Goal: Use online tool/utility: Utilize a website feature to perform a specific function

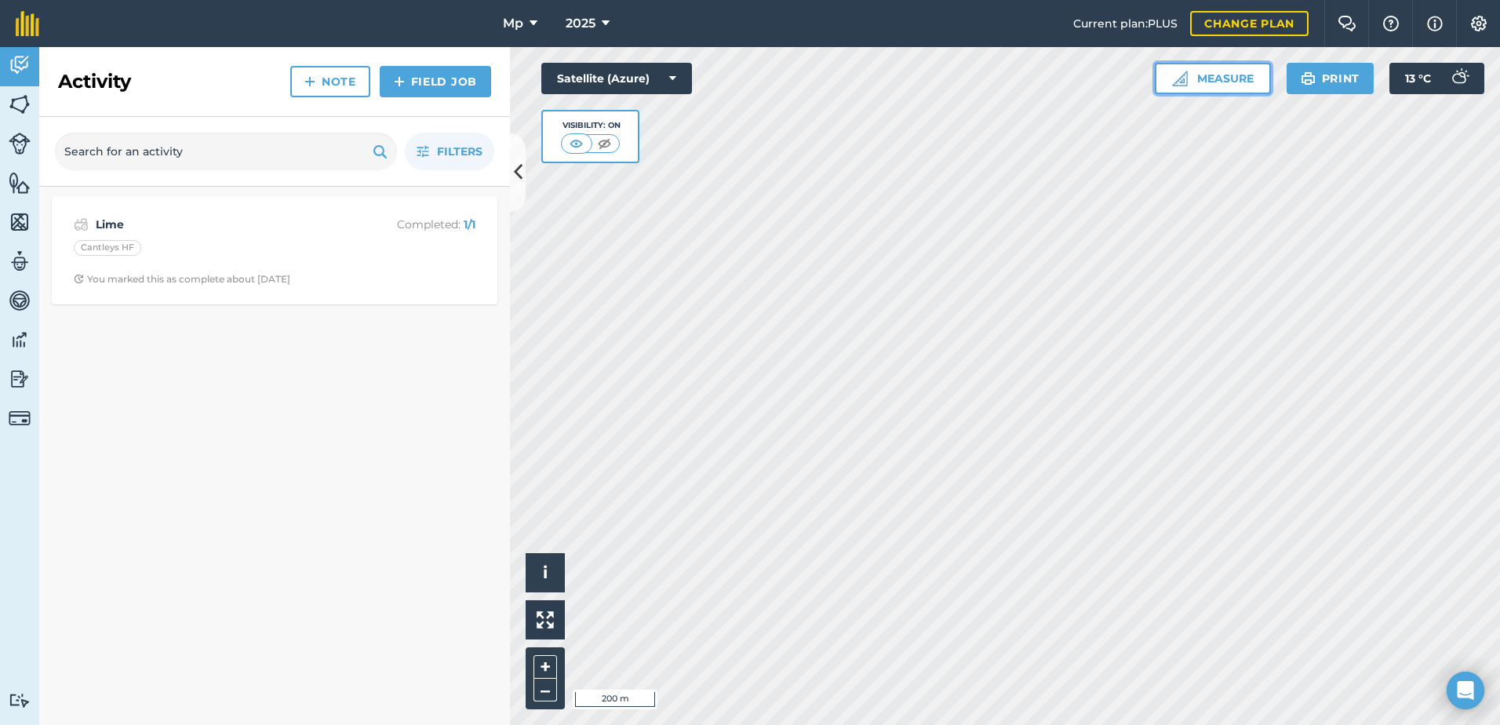
click at [1164, 89] on button "Measure" at bounding box center [1213, 78] width 116 height 31
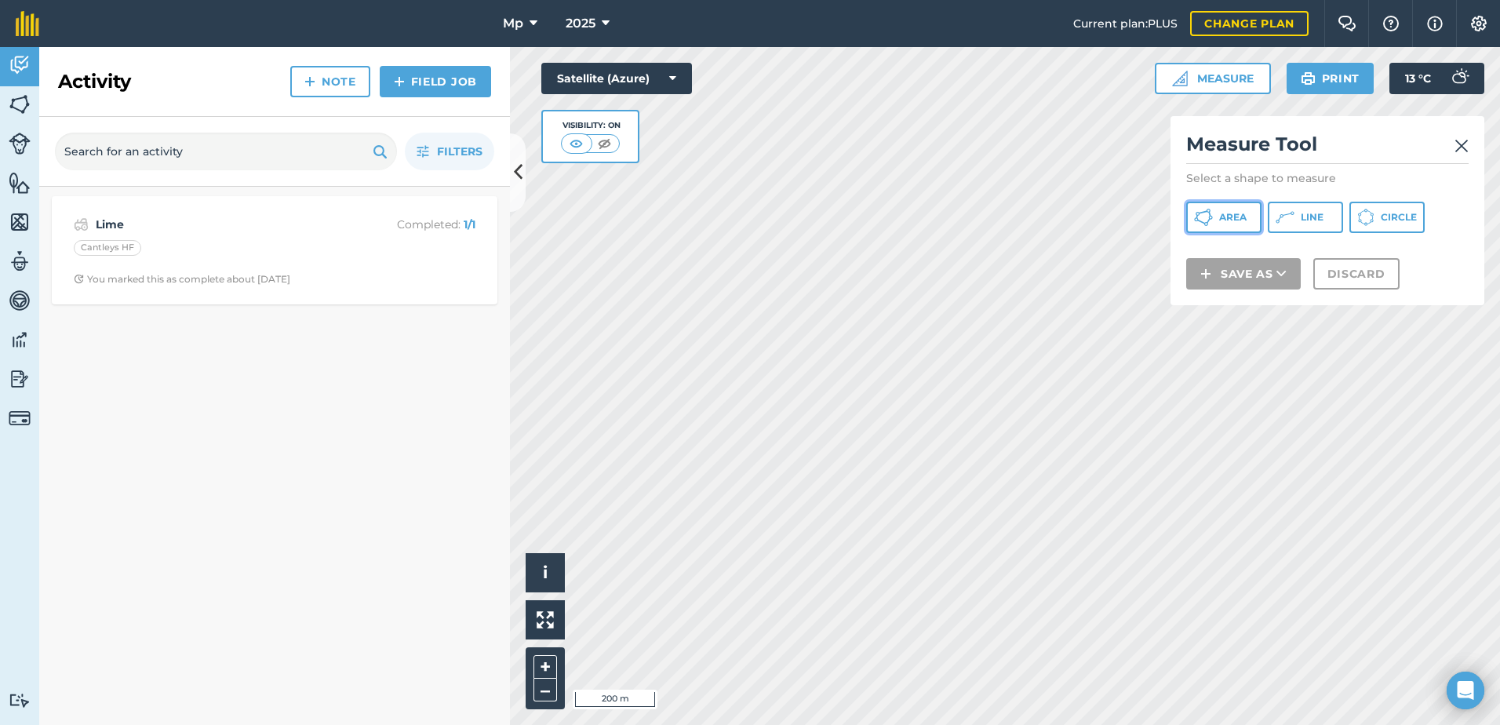
click at [1241, 218] on span "Area" at bounding box center [1232, 217] width 27 height 13
click at [1226, 206] on button "Area" at bounding box center [1223, 217] width 75 height 31
click at [1464, 146] on img at bounding box center [1461, 146] width 14 height 19
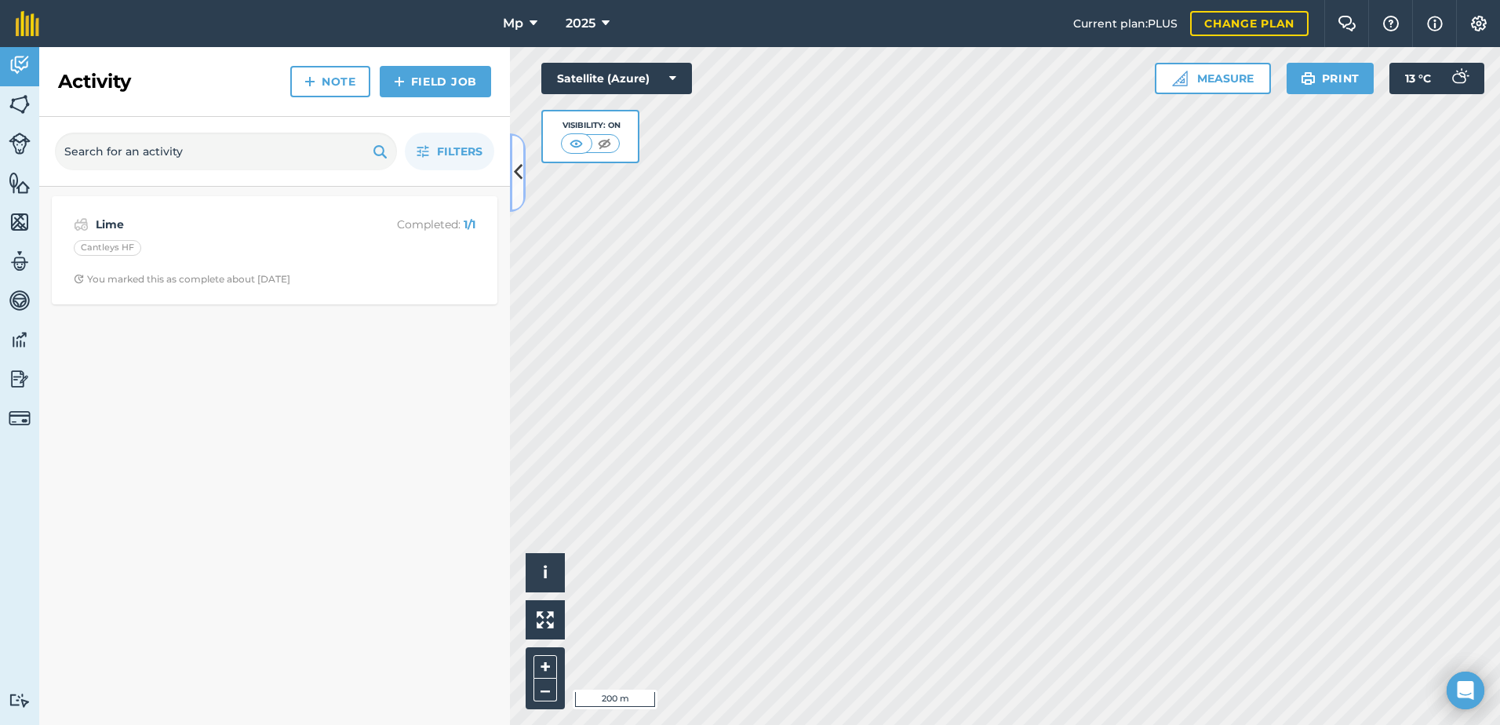
click at [522, 182] on button at bounding box center [518, 172] width 16 height 78
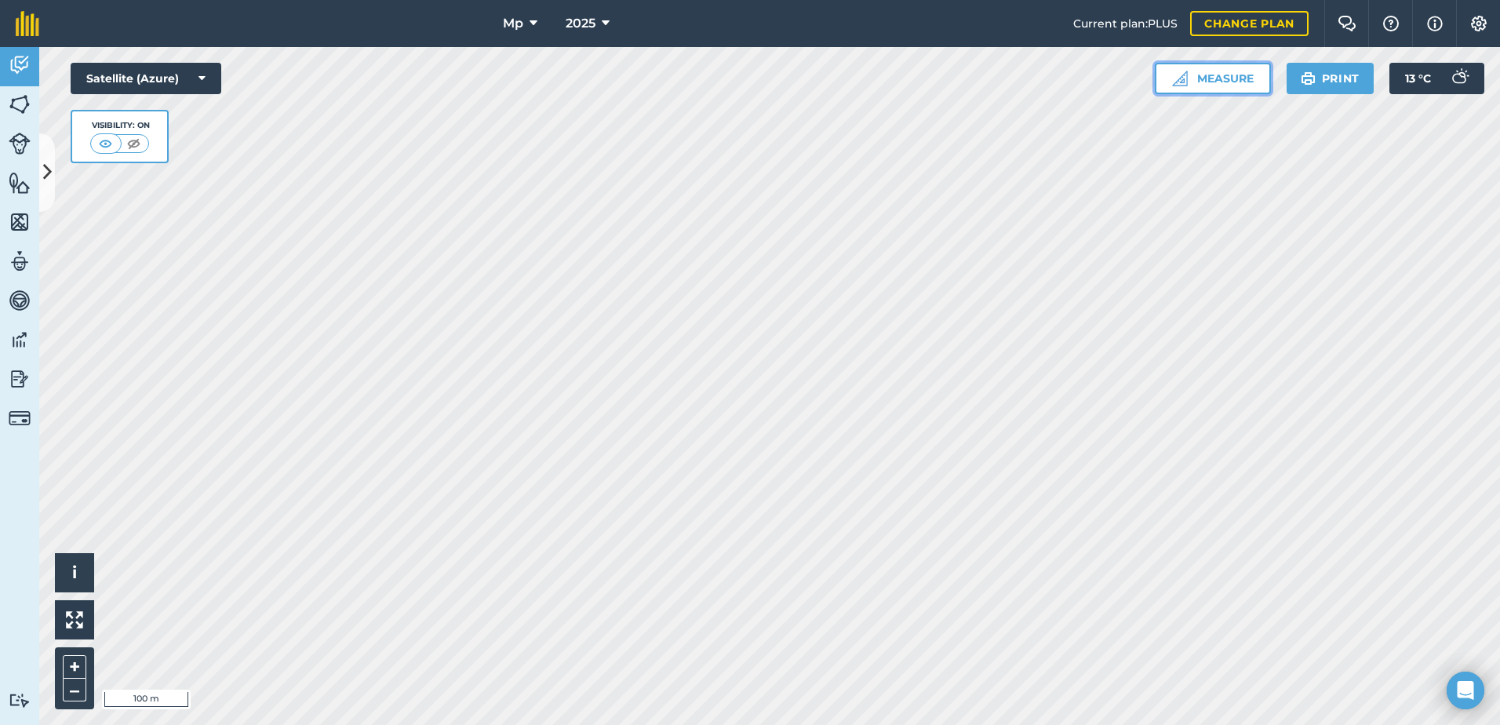
click at [1260, 79] on button "Measure" at bounding box center [1213, 78] width 116 height 31
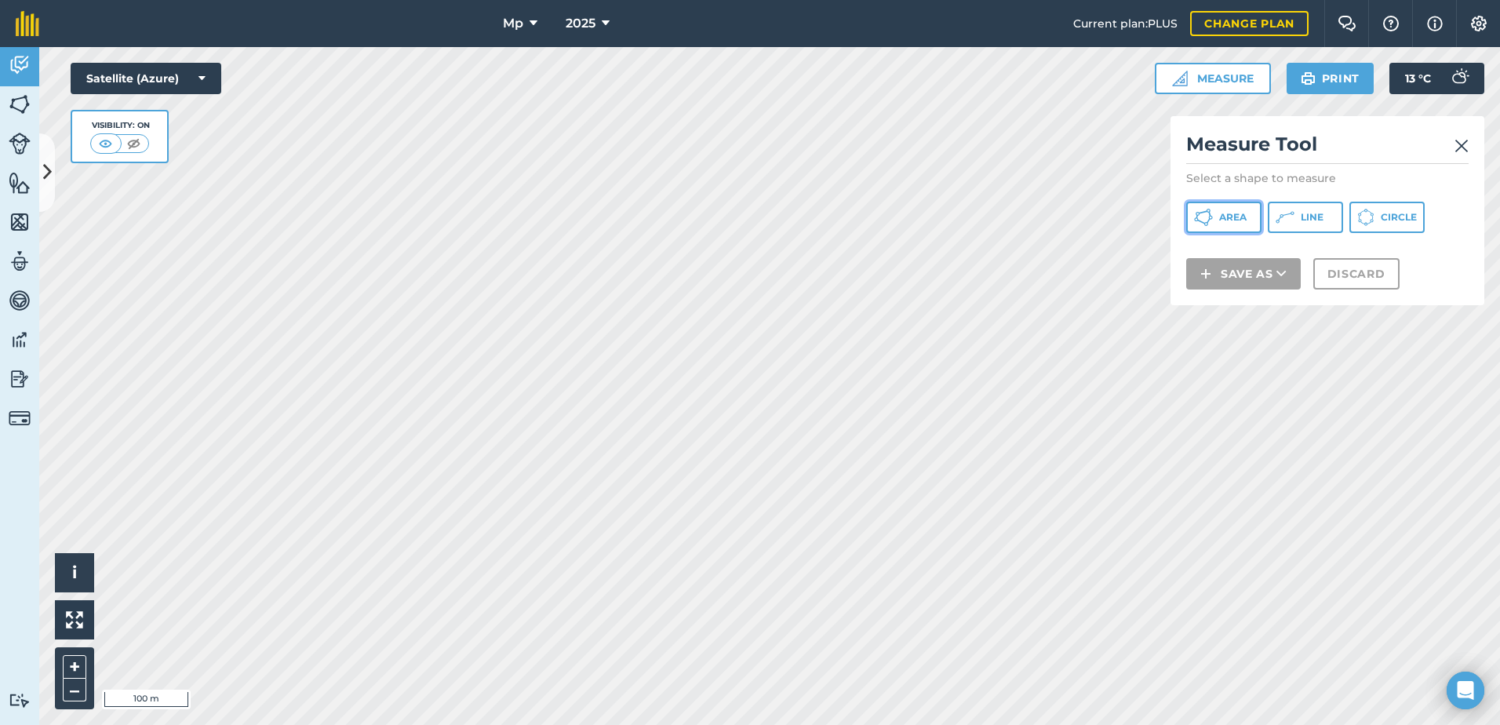
click at [1236, 214] on span "Area" at bounding box center [1232, 217] width 27 height 13
click at [310, 0] on html "Mp 2025 Current plan : PLUS Change plan Farm Chat Help Info Settings Mp - 2025 …" at bounding box center [750, 362] width 1500 height 725
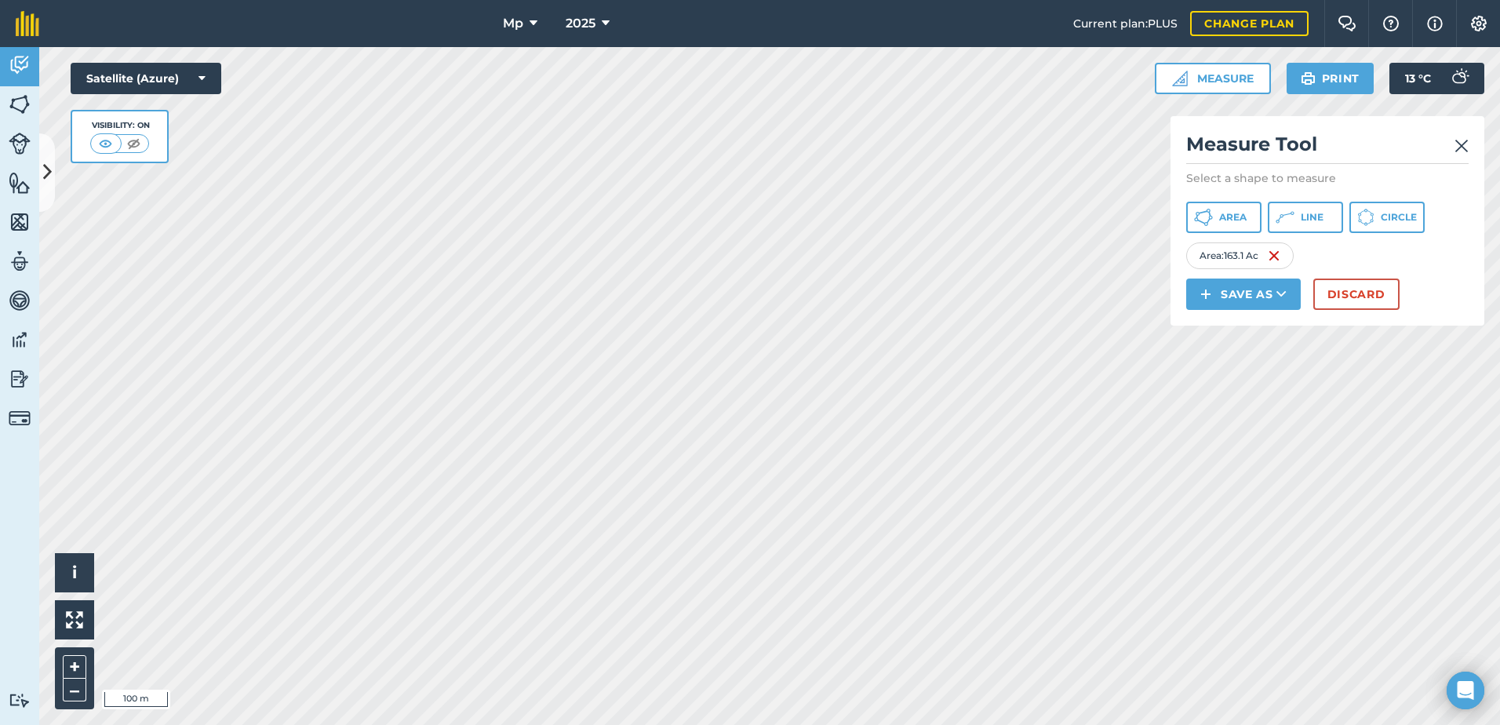
click at [637, 724] on html "Mp 2025 Current plan : PLUS Change plan Farm Chat Help Info Settings Mp - 2025 …" at bounding box center [750, 362] width 1500 height 725
click at [1223, 223] on span "Area" at bounding box center [1232, 217] width 27 height 13
click at [1199, 724] on html "Mp 2025 Current plan : PLUS Change plan Farm Chat Help Info Settings Mp - 2025 …" at bounding box center [750, 362] width 1500 height 725
click at [369, 724] on html "Mp 2025 Current plan : PLUS Change plan Farm Chat Help Info Settings Mp - 2025 …" at bounding box center [750, 362] width 1500 height 725
click at [1236, 221] on span "Area" at bounding box center [1232, 217] width 27 height 13
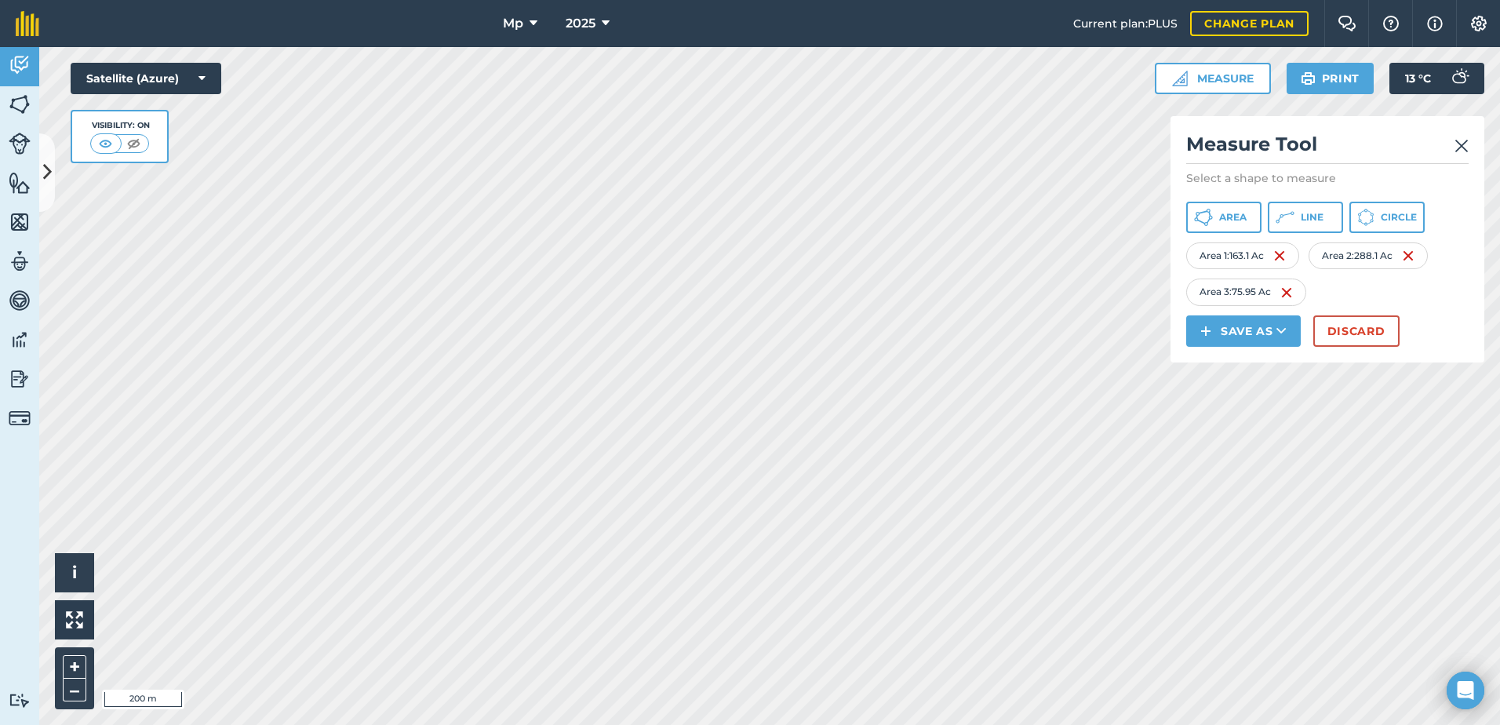
click at [864, 0] on html "Mp 2025 Current plan : PLUS Change plan Farm Chat Help Info Settings Mp - 2025 …" at bounding box center [750, 362] width 1500 height 725
click at [0, 469] on html "Mp 2025 Current plan : PLUS Change plan Farm Chat Help Info Settings Mp - 2025 …" at bounding box center [750, 362] width 1500 height 725
click at [1239, 211] on span "Area" at bounding box center [1232, 217] width 27 height 13
click at [1207, 216] on icon at bounding box center [1203, 217] width 19 height 19
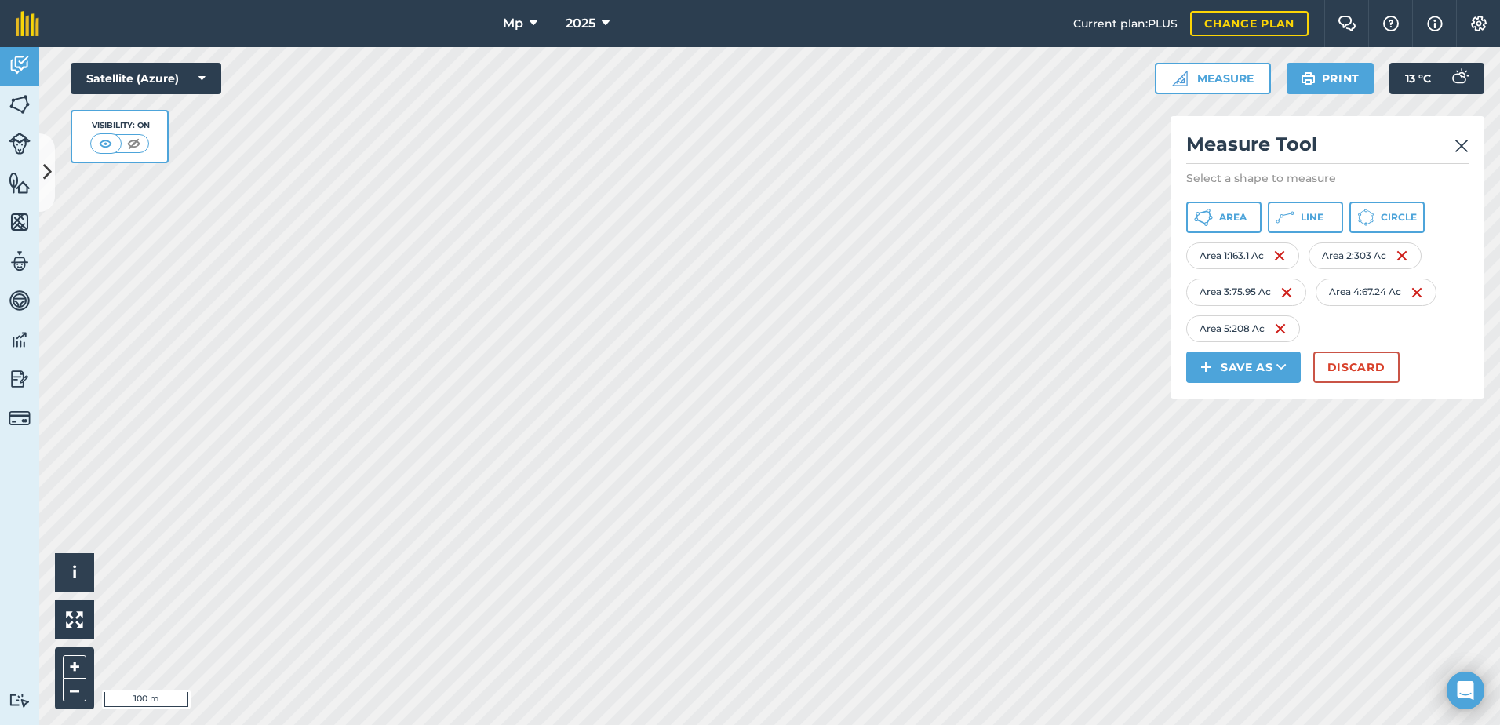
click at [886, 724] on html "Mp 2025 Current plan : PLUS Change plan Farm Chat Help Info Settings Mp - 2025 …" at bounding box center [750, 362] width 1500 height 725
click at [1273, 318] on div "Click to start drawing i © 2025 TomTom, Microsoft 200 m + – Satellite (Azure) V…" at bounding box center [769, 386] width 1461 height 678
click at [841, 0] on html "Mp 2025 Current plan : PLUS Change plan Farm Chat Help Info Settings Mp - 2025 …" at bounding box center [750, 362] width 1500 height 725
click at [1238, 224] on button "Area" at bounding box center [1223, 217] width 75 height 31
click at [1220, 223] on span "Area" at bounding box center [1232, 217] width 27 height 13
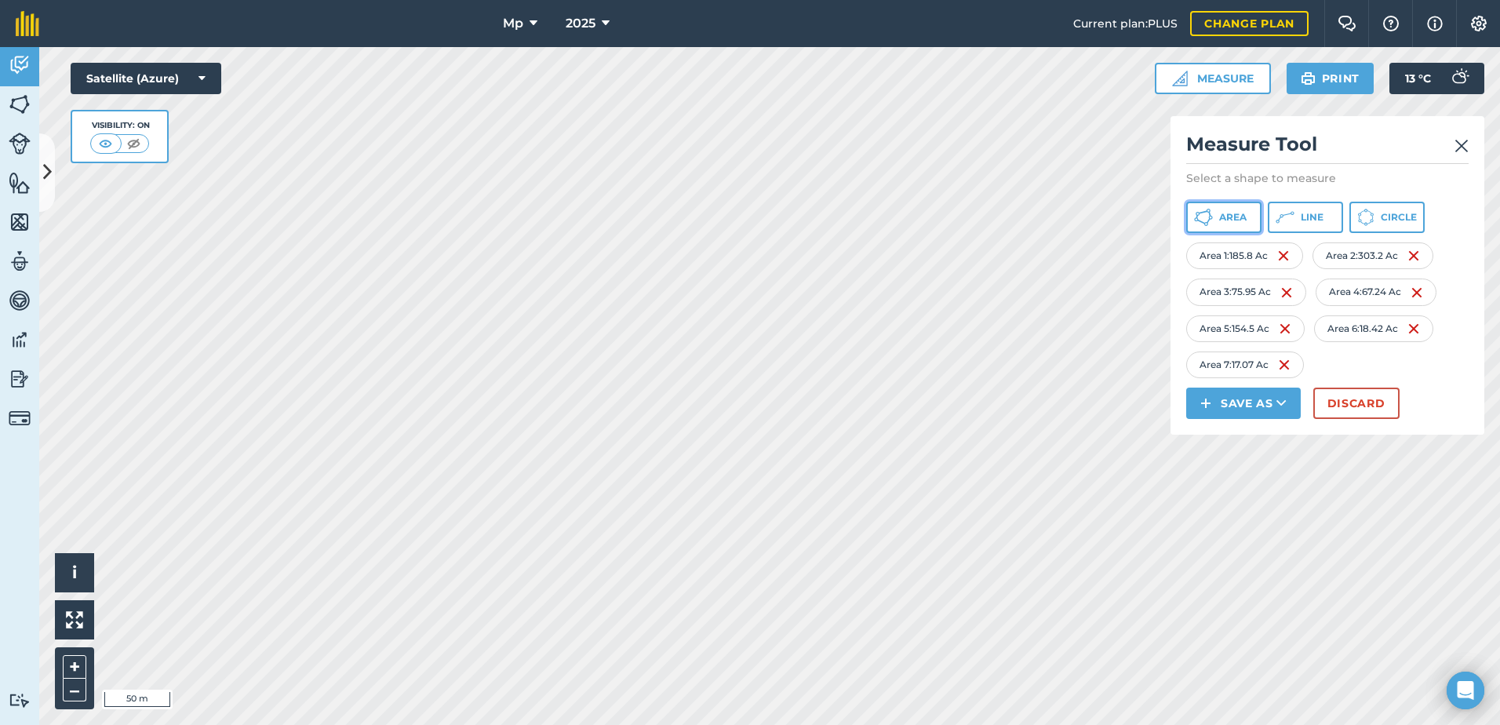
click at [1225, 220] on span "Area" at bounding box center [1232, 217] width 27 height 13
click at [1236, 220] on span "Area" at bounding box center [1232, 217] width 27 height 13
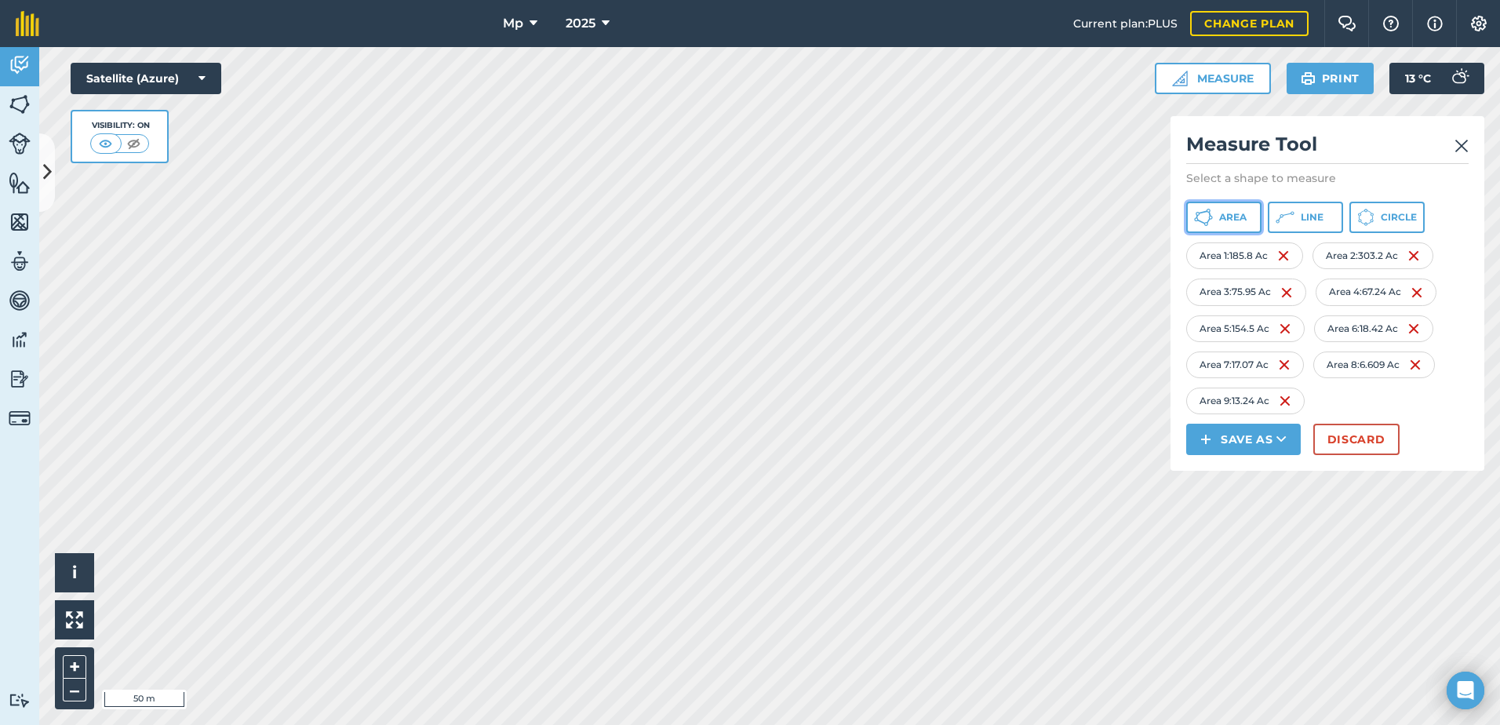
click at [1207, 207] on button "Area" at bounding box center [1223, 217] width 75 height 31
click at [1243, 211] on span "Area" at bounding box center [1232, 217] width 27 height 13
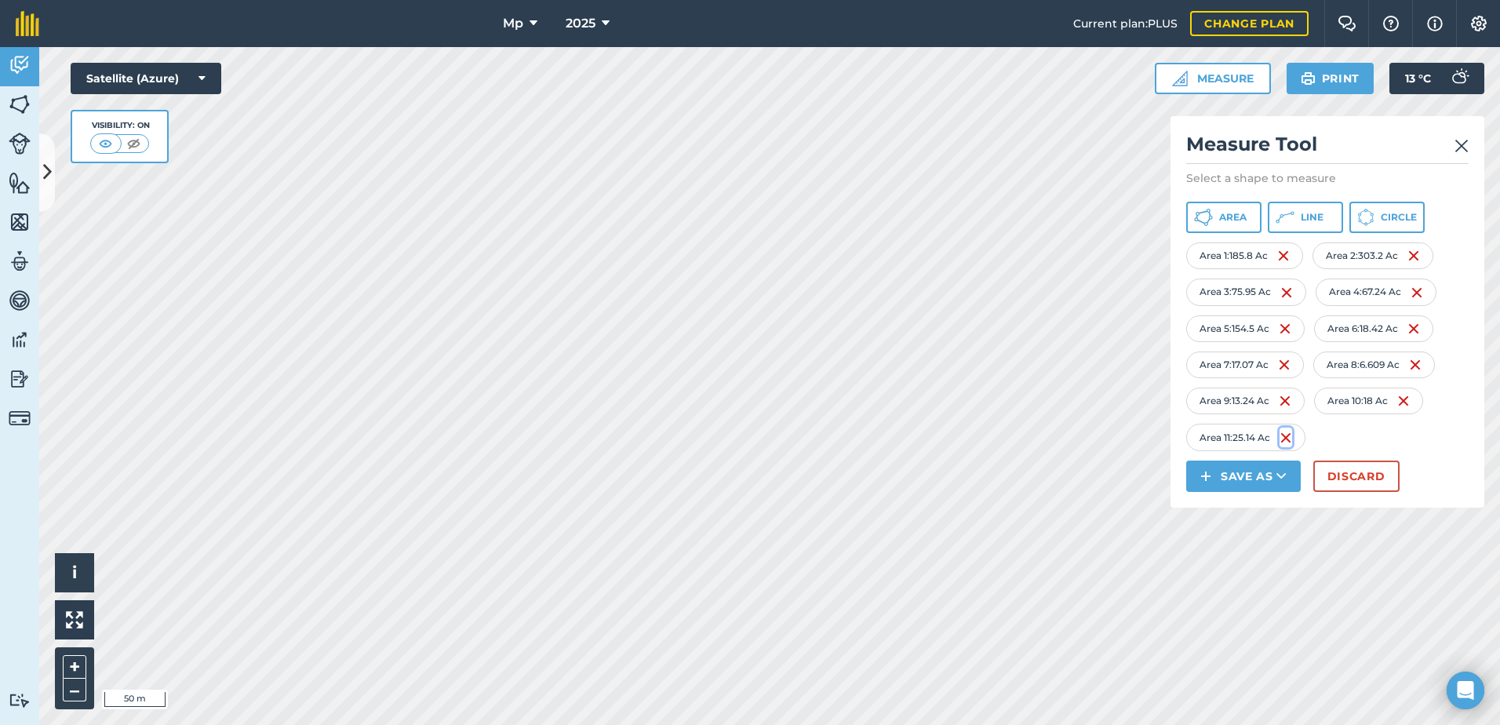
click at [1288, 439] on img at bounding box center [1286, 437] width 13 height 19
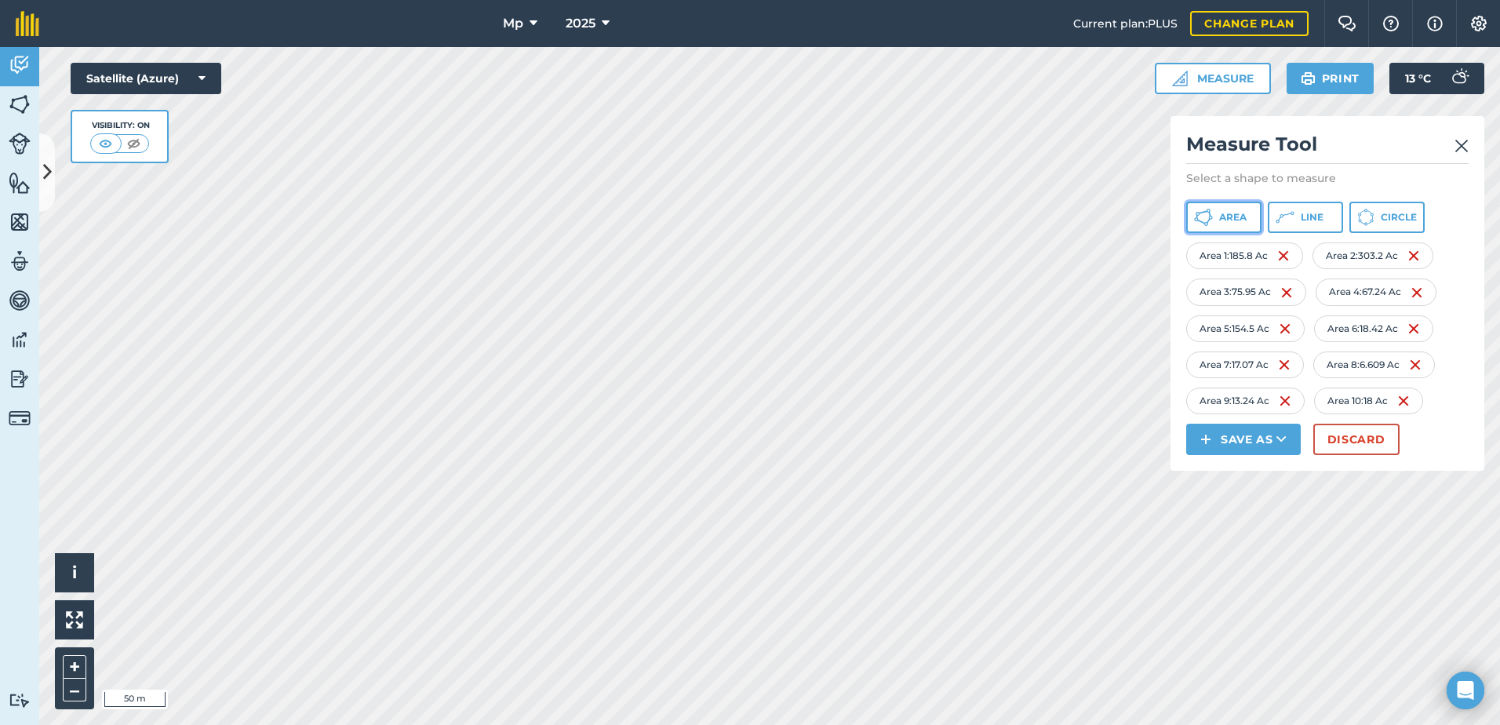
click at [1239, 217] on span "Area" at bounding box center [1232, 217] width 27 height 13
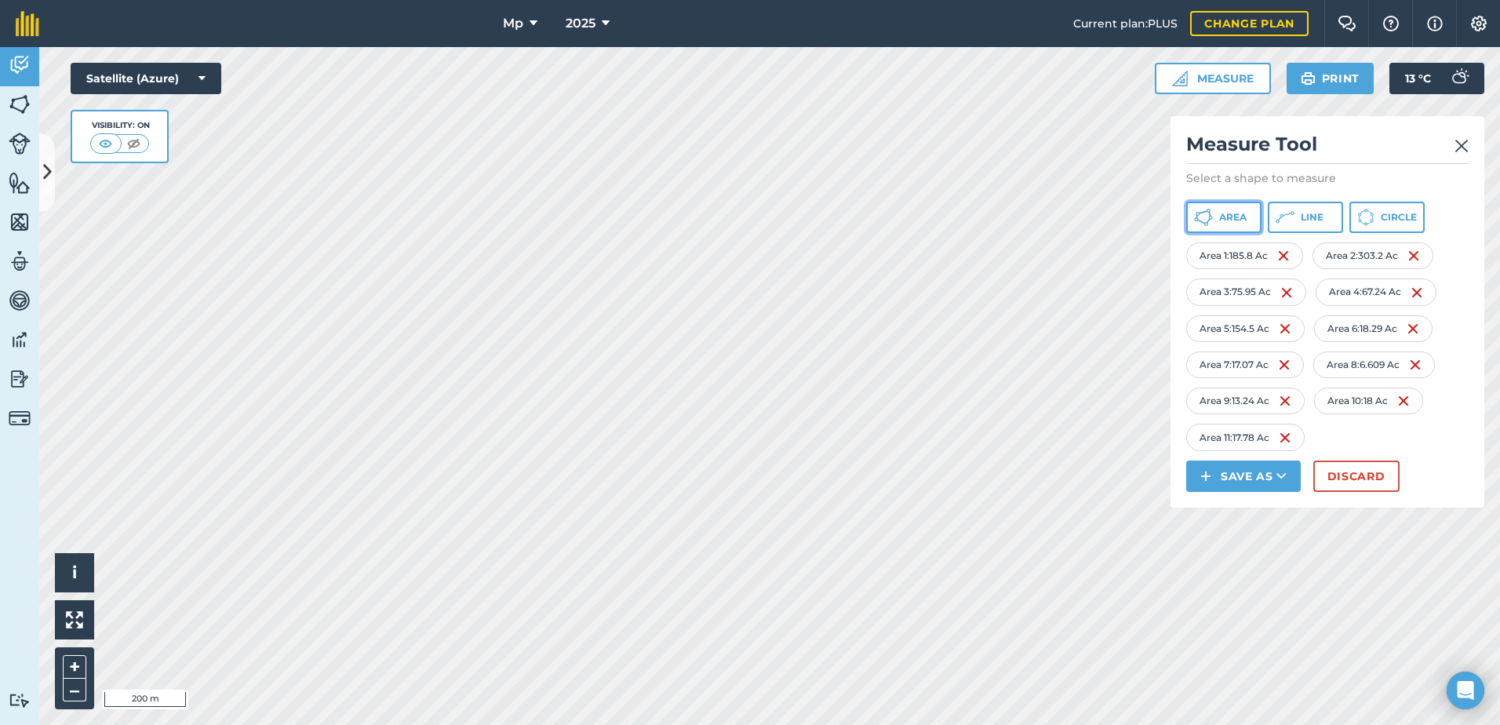
click at [1241, 225] on button "Area" at bounding box center [1223, 217] width 75 height 31
click at [1222, 219] on span "Area" at bounding box center [1232, 217] width 27 height 13
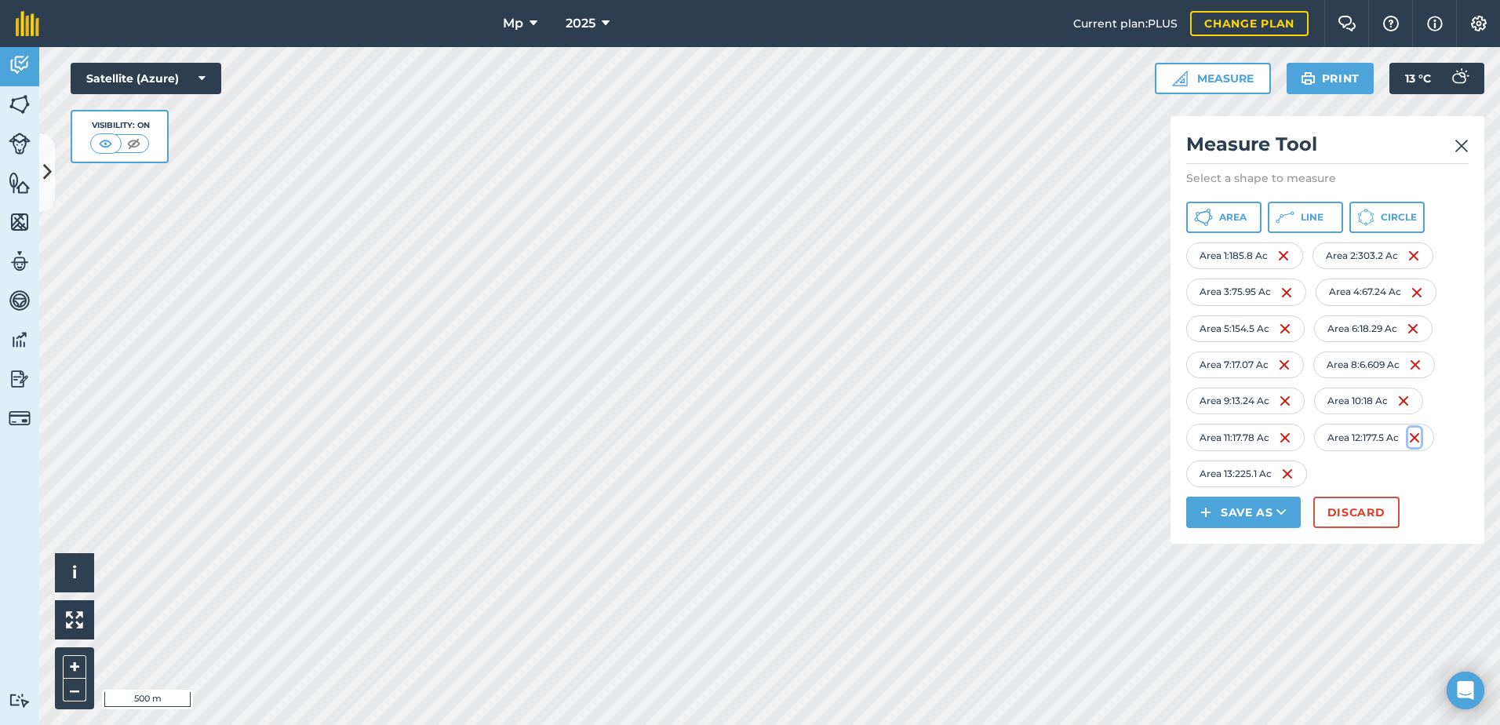
click at [1421, 438] on img at bounding box center [1414, 437] width 13 height 19
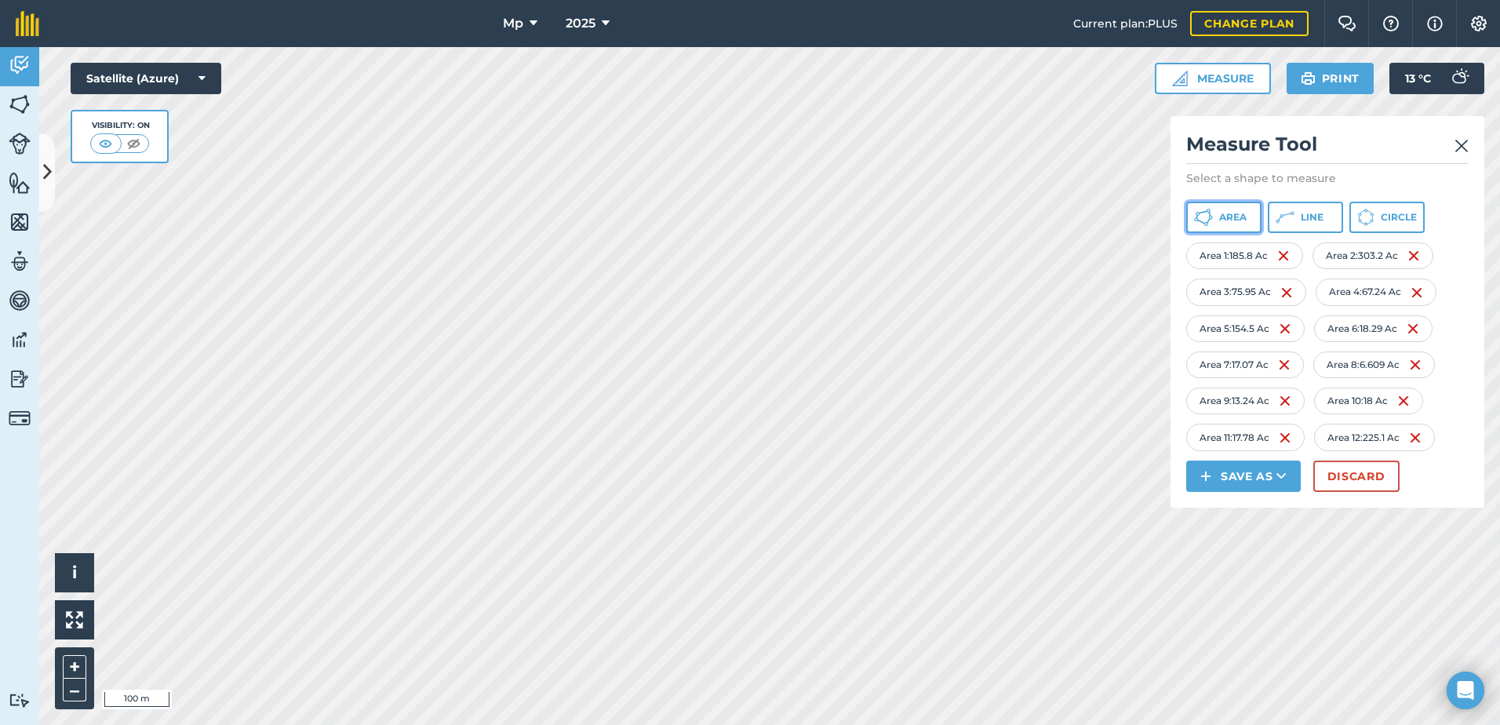
click at [1211, 216] on icon at bounding box center [1211, 218] width 4 height 4
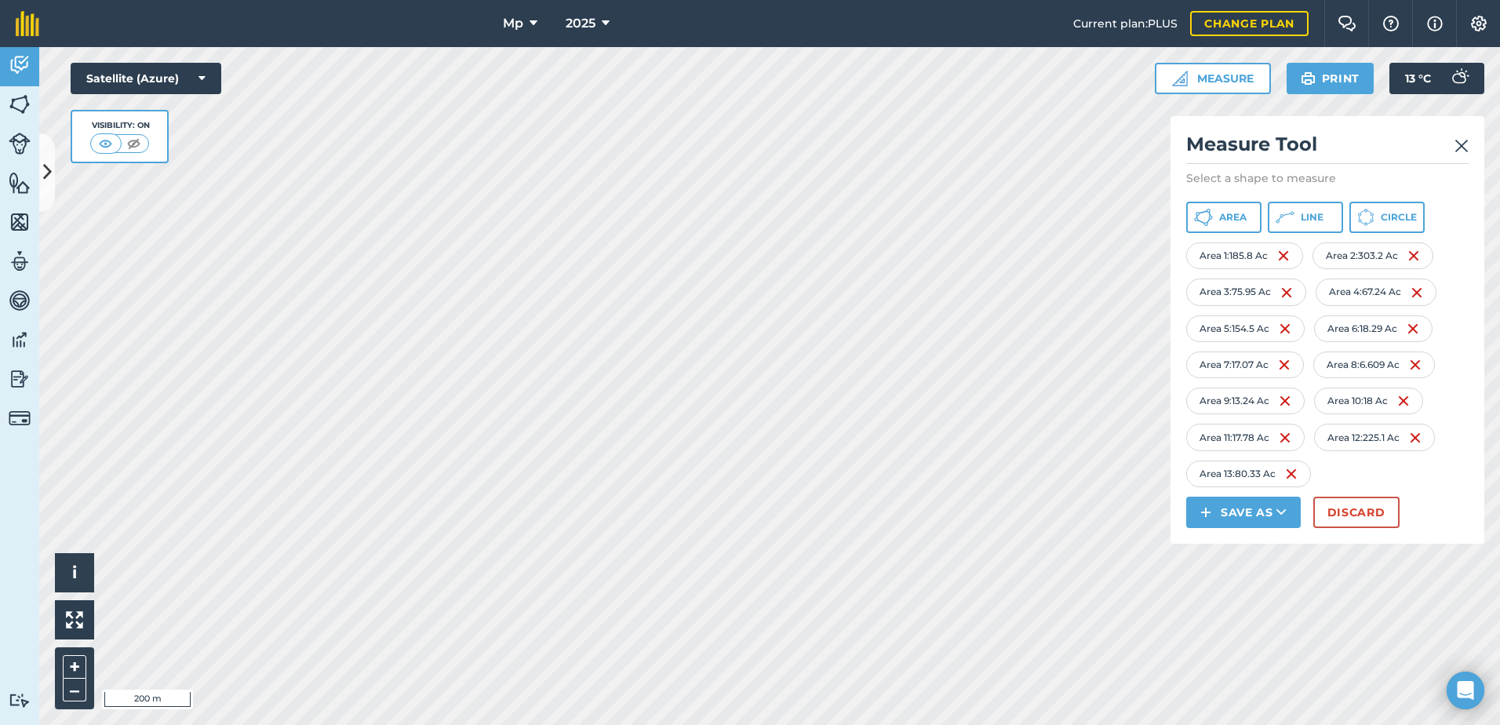
click at [519, 0] on html "Mp 2025 Current plan : PLUS Change plan Farm Chat Help Info Settings Mp - 2025 …" at bounding box center [750, 362] width 1500 height 725
click at [1462, 147] on img at bounding box center [1461, 146] width 14 height 19
